Goal: Check status: Check status

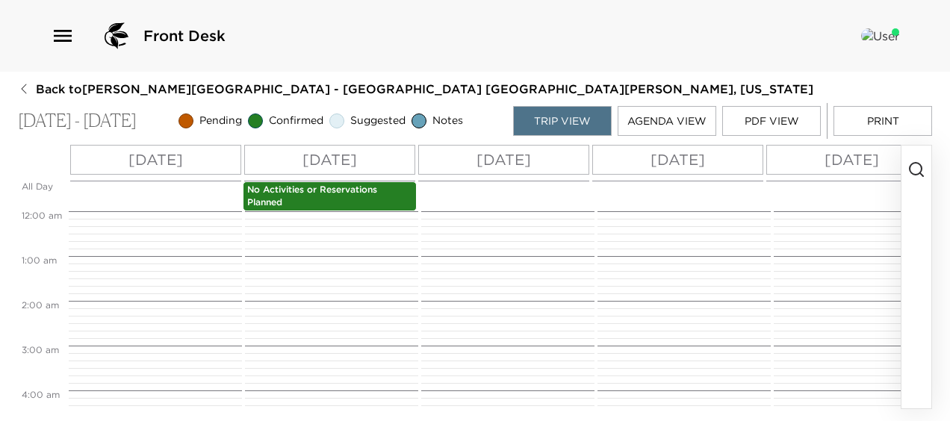
scroll to position [702, 0]
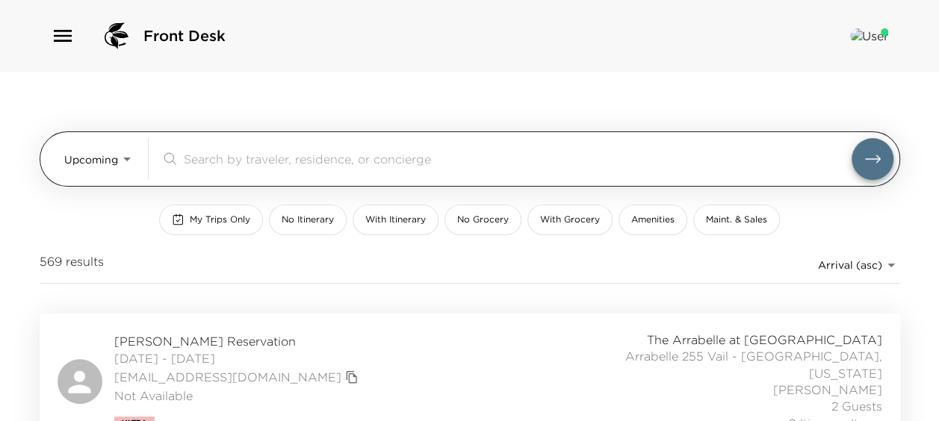
click at [105, 169] on body "Front Desk Upcoming Upcoming ​ My Trips Only No Itinerary With Itinerary No Gro…" at bounding box center [469, 210] width 939 height 421
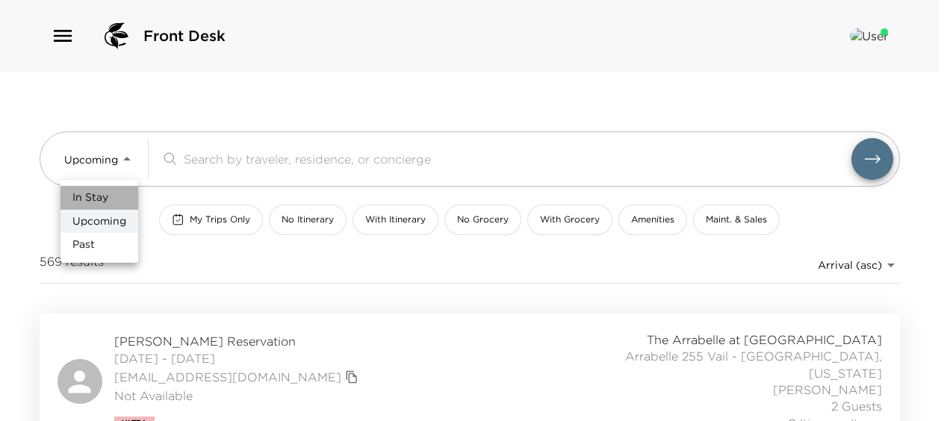
click at [84, 190] on span "In Stay" at bounding box center [90, 197] width 36 height 15
type input "In-Stay"
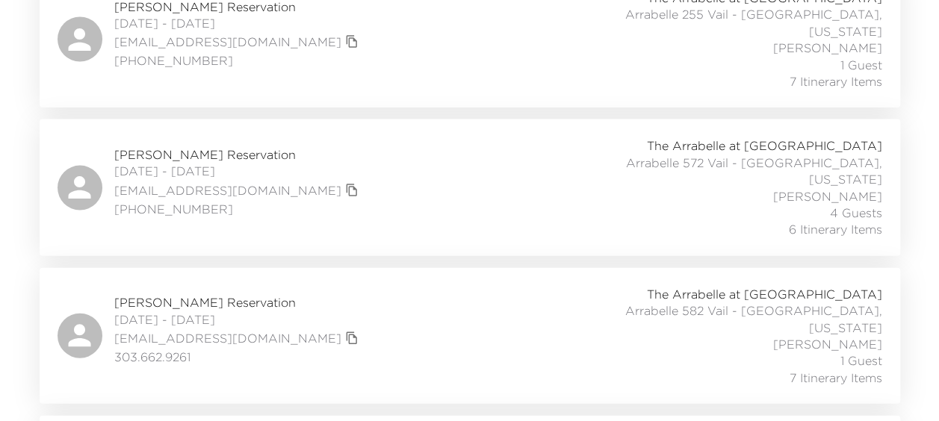
scroll to position [1521, 0]
